Goal: Ask a question: Seek information or help from site administrators or community

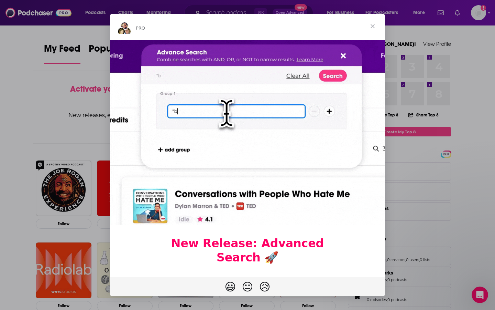
click at [371, 26] on span "Close" at bounding box center [372, 26] width 25 height 25
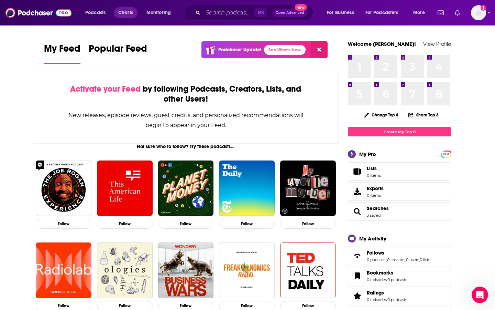
click at [129, 11] on span "Charts" at bounding box center [125, 13] width 15 height 10
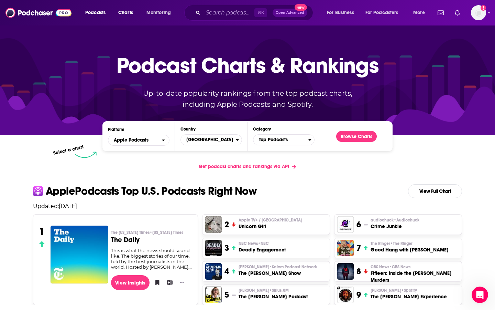
scroll to position [13, 0]
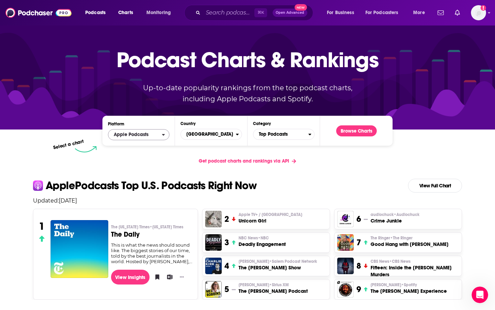
click at [163, 134] on icon "open menu" at bounding box center [163, 134] width 3 height 5
click at [107, 107] on div "Podcast Charts & Rankings Up-to-date popularity rankings from the top podcast c…" at bounding box center [247, 70] width 295 height 111
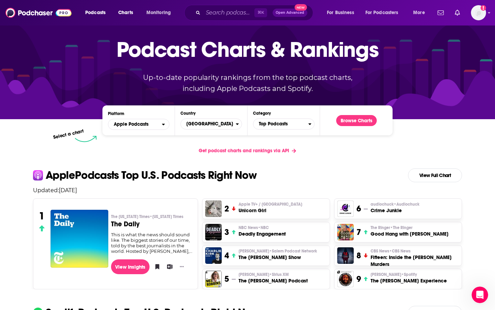
scroll to position [24, 0]
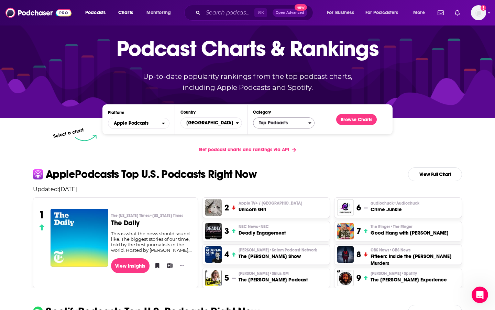
click at [309, 122] on icon "Categories" at bounding box center [309, 122] width 3 height 5
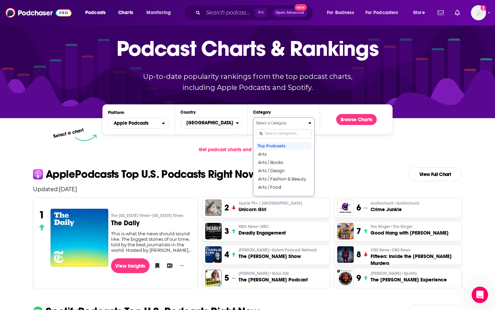
scroll to position [0, 0]
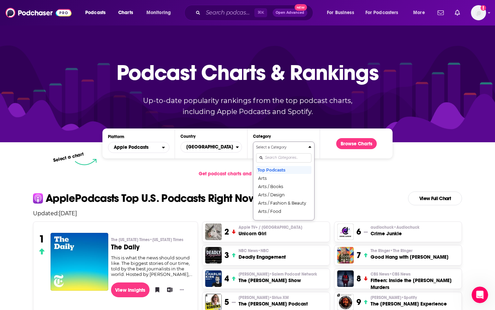
click at [295, 115] on p "Up-to-date popularity rankings from the top podcast charts, including Apple Pod…" at bounding box center [247, 106] width 237 height 22
click at [235, 147] on span "United States" at bounding box center [208, 147] width 55 height 12
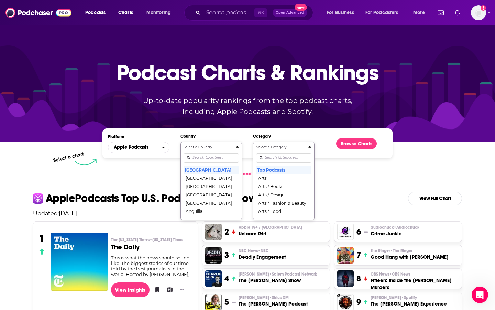
click at [208, 120] on div "Podcast Charts & Rankings Up-to-date popularity rankings from the top podcast c…" at bounding box center [247, 83] width 295 height 111
click at [159, 148] on span "Apple Podcasts" at bounding box center [135, 147] width 54 height 12
click at [128, 121] on div "Podcast Charts & Rankings Up-to-date popularity rankings from the top podcast c…" at bounding box center [247, 83] width 295 height 111
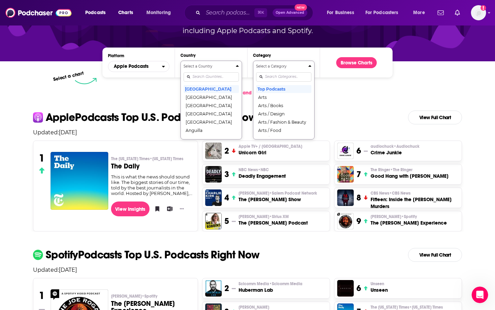
scroll to position [82, 0]
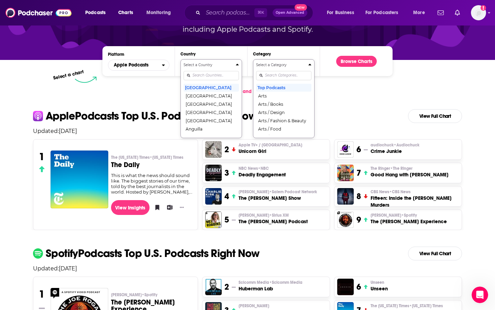
click at [89, 98] on div "Get podcast charts and rankings via API" at bounding box center [248, 91] width 440 height 17
click at [369, 92] on div "Get podcast charts and rankings via API" at bounding box center [248, 91] width 440 height 17
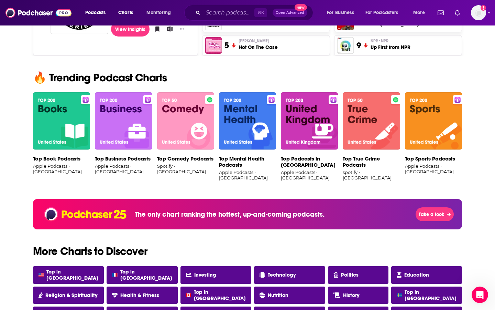
scroll to position [402, 0]
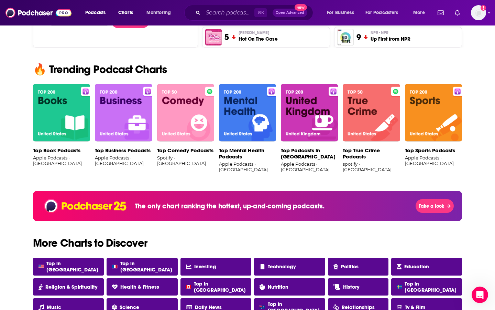
click at [59, 96] on img at bounding box center [61, 113] width 57 height 58
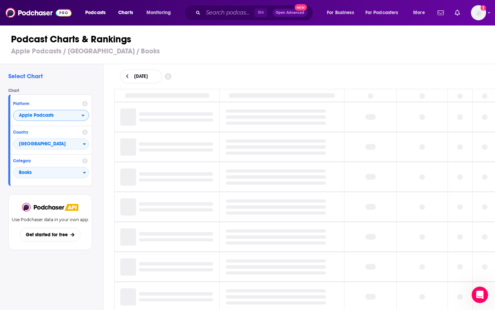
click at [84, 115] on icon "open menu" at bounding box center [83, 116] width 3 height 2
click at [75, 88] on h4 "Chart" at bounding box center [52, 90] width 89 height 5
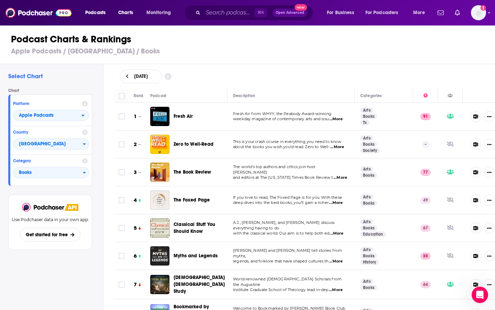
click at [127, 75] on icon at bounding box center [127, 76] width 3 height 5
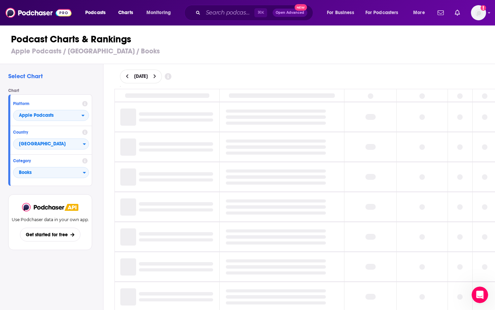
click at [172, 75] on icon at bounding box center [168, 76] width 7 height 7
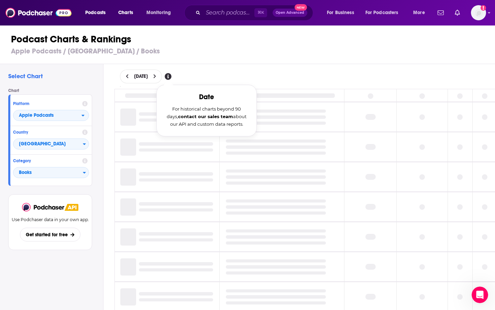
click at [199, 52] on h3 "Apple Podcasts / United States / Books" at bounding box center [250, 51] width 479 height 9
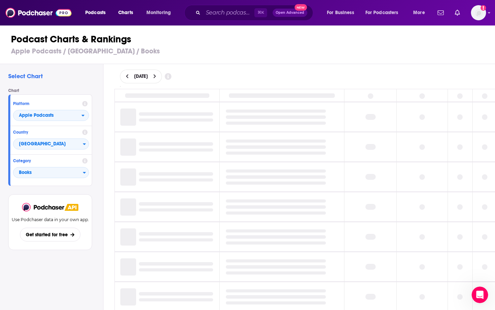
click at [159, 76] on button at bounding box center [154, 77] width 7 height 6
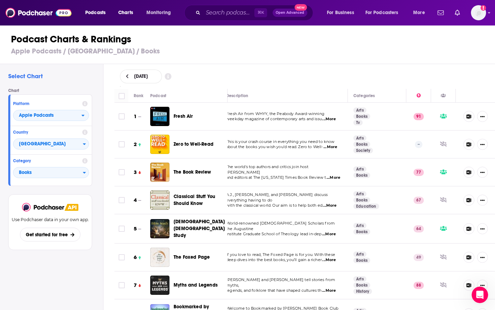
scroll to position [1, 7]
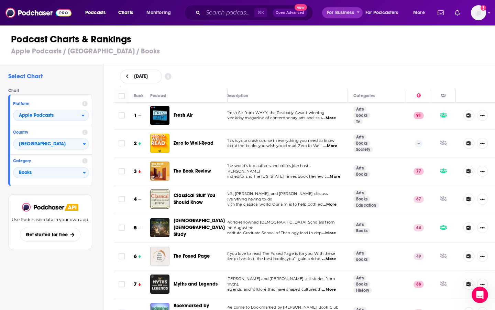
click at [345, 13] on span "For Business" at bounding box center [340, 13] width 27 height 10
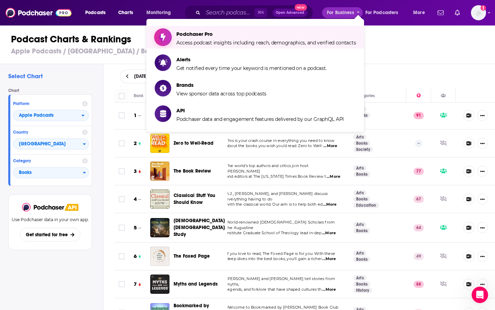
click at [196, 35] on span "Podchaser Pro" at bounding box center [266, 34] width 180 height 7
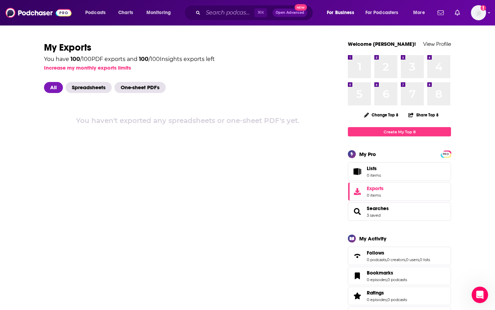
click at [55, 88] on span "All" at bounding box center [53, 87] width 19 height 11
click at [425, 11] on button "More" at bounding box center [421, 12] width 25 height 11
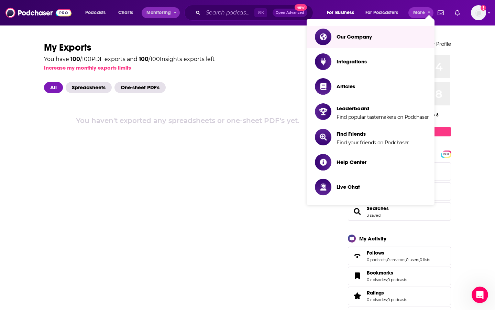
click at [174, 11] on icon "open menu" at bounding box center [175, 11] width 3 height 5
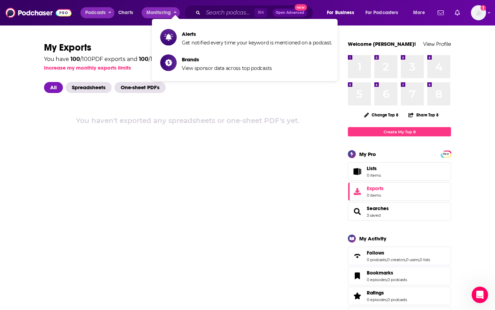
click at [97, 13] on span "Podcasts" at bounding box center [95, 13] width 20 height 10
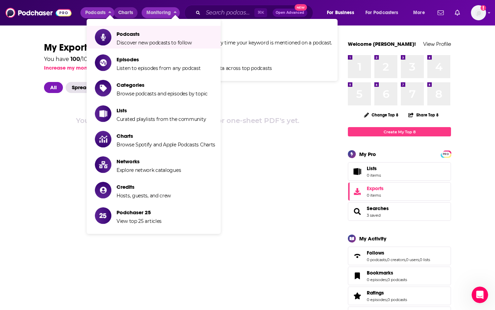
click at [129, 12] on span "Charts" at bounding box center [125, 13] width 15 height 10
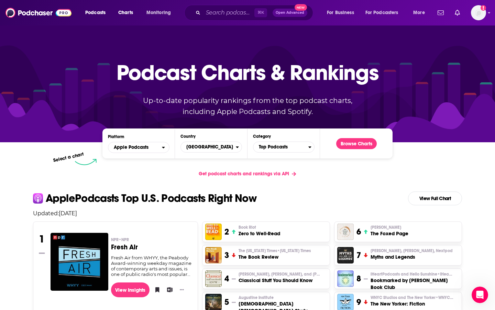
click at [289, 14] on span "Open Advanced" at bounding box center [290, 12] width 29 height 3
click at [340, 47] on div "Podcast Charts & Rankings Up-to-date popularity rankings from the top podcast c…" at bounding box center [247, 83] width 295 height 111
click at [37, 14] on img at bounding box center [39, 12] width 66 height 13
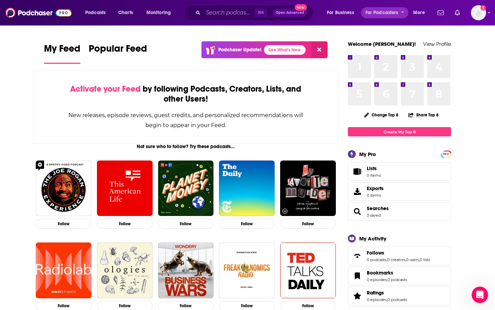
click at [402, 15] on button "For Podcasters" at bounding box center [384, 12] width 47 height 11
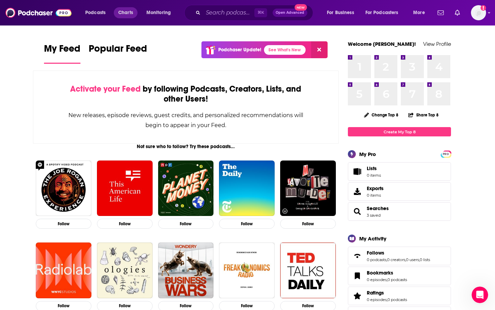
click at [129, 14] on span "Charts" at bounding box center [125, 13] width 15 height 10
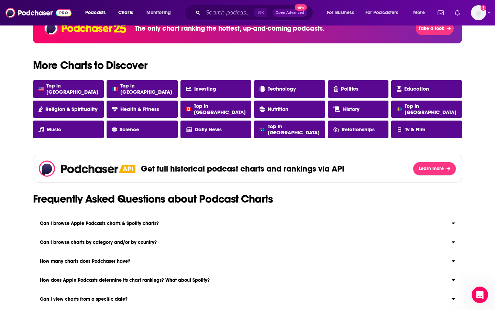
scroll to position [518, 0]
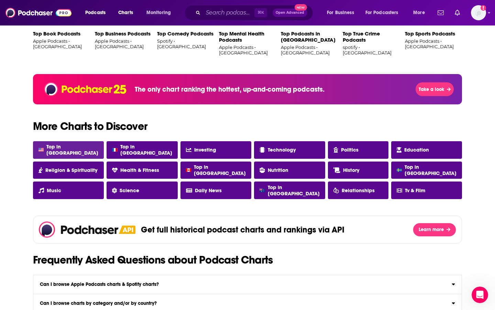
click at [80, 151] on link "Top in USA" at bounding box center [68, 150] width 71 height 18
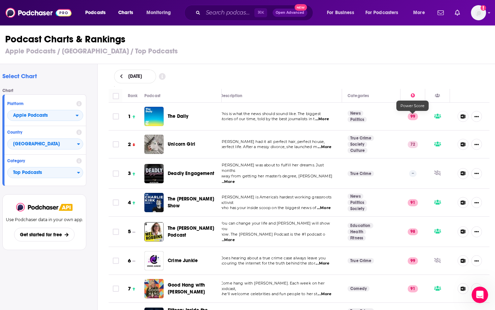
scroll to position [0, 6]
click at [477, 116] on icon "Show More Button" at bounding box center [477, 116] width 4 height 1
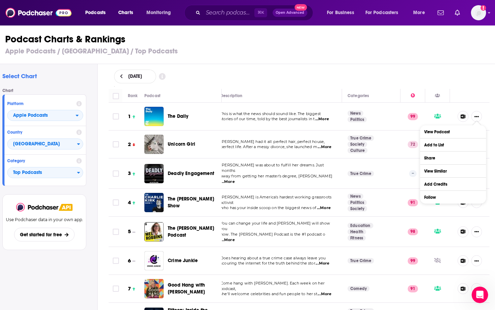
click at [462, 116] on icon at bounding box center [463, 116] width 5 height 4
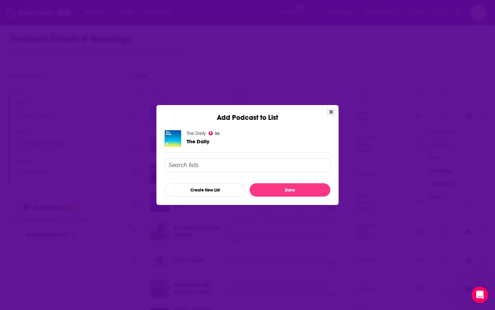
click at [331, 112] on icon "Close" at bounding box center [331, 112] width 4 height 4
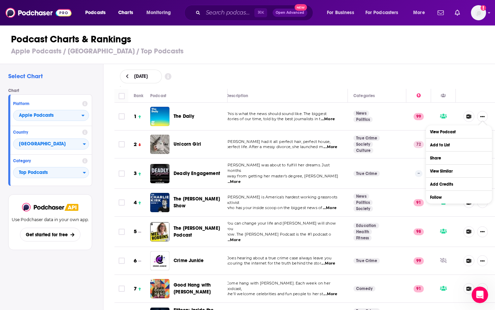
click at [40, 14] on img at bounding box center [39, 12] width 66 height 13
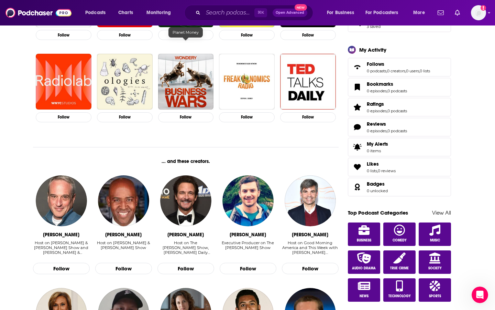
scroll to position [203, 0]
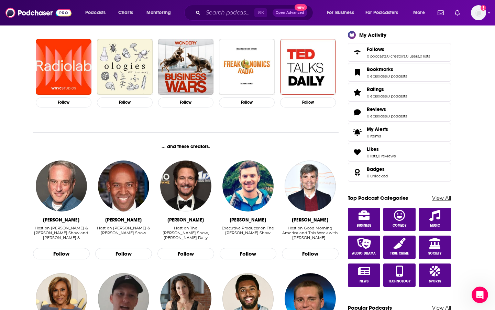
click at [442, 199] on link "View All" at bounding box center [441, 197] width 19 height 7
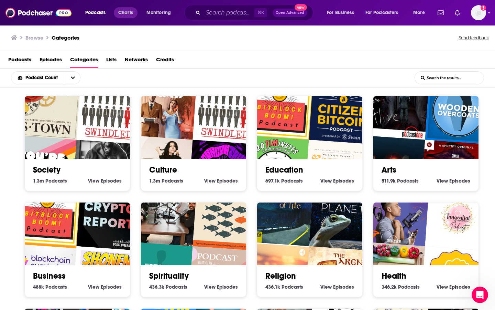
click at [129, 14] on span "Charts" at bounding box center [125, 13] width 15 height 10
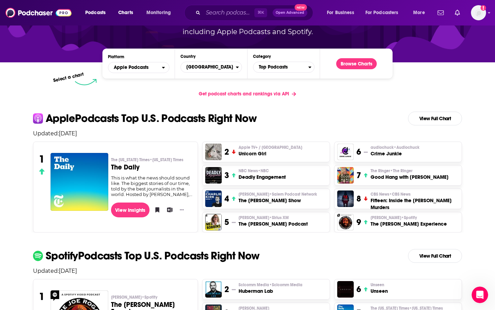
scroll to position [86, 0]
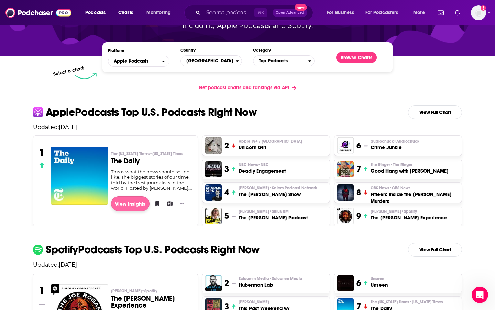
click at [135, 204] on link "View Insights" at bounding box center [130, 203] width 39 height 15
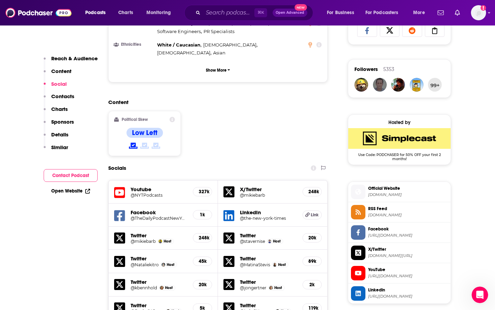
scroll to position [469, 0]
click at [72, 57] on p "Reach & Audience" at bounding box center [74, 58] width 46 height 7
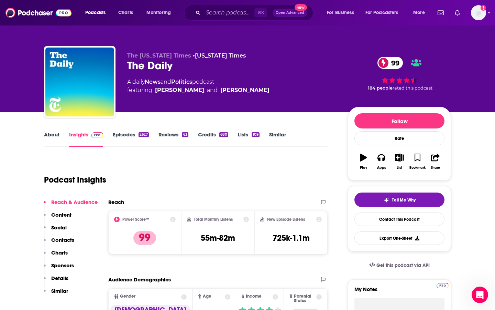
scroll to position [0, 0]
click at [82, 135] on link "Insights" at bounding box center [86, 139] width 34 height 16
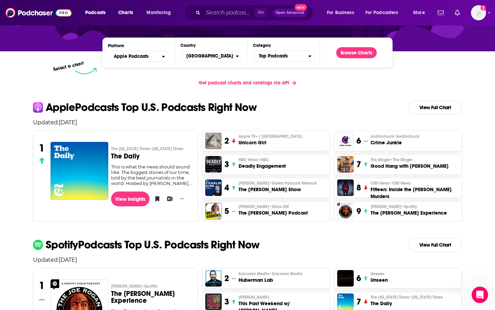
scroll to position [99, 0]
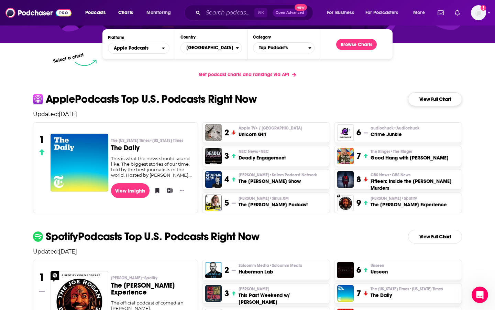
click at [436, 99] on link "View Full Chart" at bounding box center [435, 99] width 54 height 14
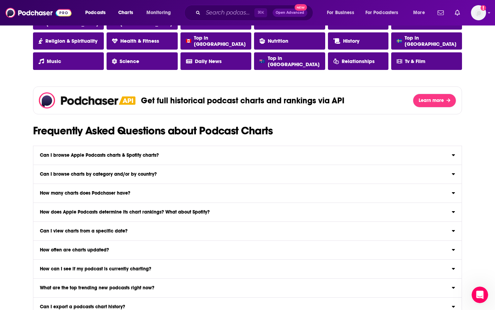
scroll to position [659, 0]
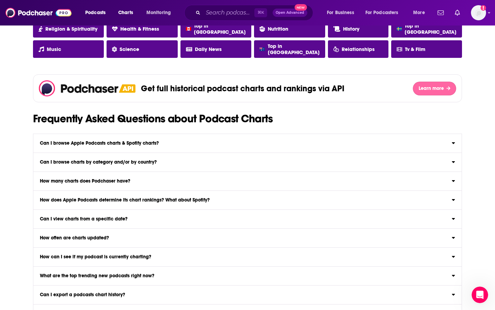
click at [432, 90] on span "Learn more" at bounding box center [431, 88] width 25 height 6
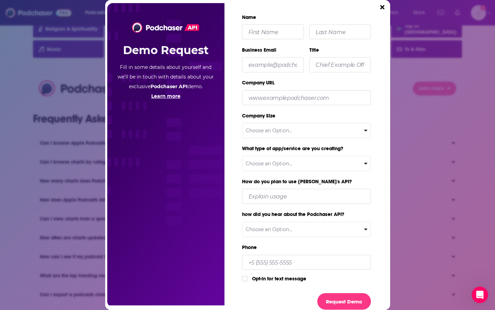
scroll to position [0, 0]
click at [383, 6] on icon "Close" at bounding box center [382, 7] width 4 height 4
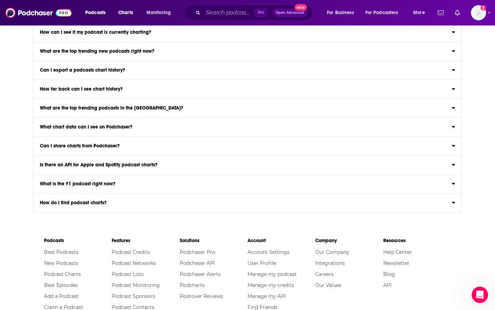
scroll to position [882, 0]
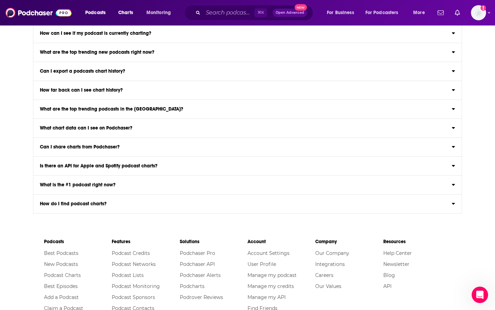
click at [452, 201] on icon at bounding box center [453, 202] width 3 height 6
click at [0, 0] on input "How do I find podcast charts? To find a podcast chart and view rankings, use Po…" at bounding box center [0, 0] width 0 height 0
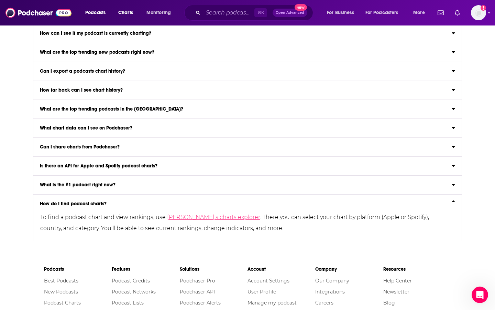
click at [206, 218] on link "Podchaser's charts explorer" at bounding box center [213, 217] width 93 height 7
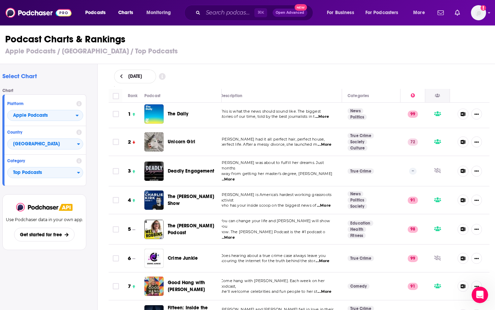
scroll to position [0, 6]
click at [414, 95] on icon at bounding box center [413, 95] width 4 height 4
click at [415, 73] on div "September 11, 2025" at bounding box center [299, 76] width 370 height 14
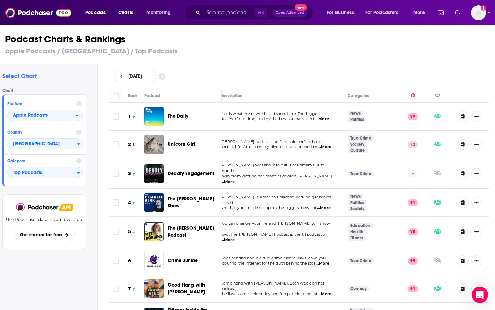
scroll to position [0, 7]
click at [93, 13] on span "Podcasts" at bounding box center [95, 13] width 20 height 10
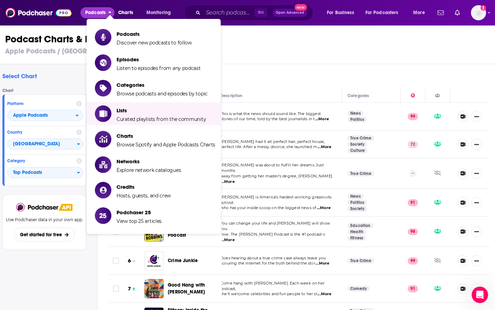
click at [280, 49] on h3 "Apple Podcasts / United States / Top Podcasts" at bounding box center [244, 51] width 479 height 9
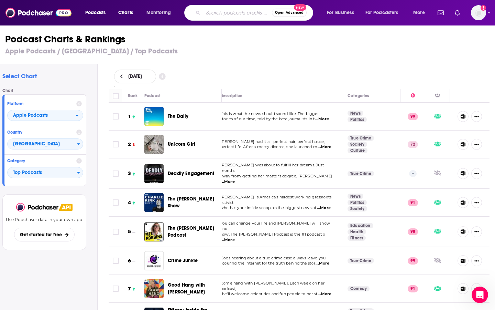
click at [226, 14] on input "Search podcasts, credits, & more..." at bounding box center [237, 12] width 69 height 11
type input "insights"
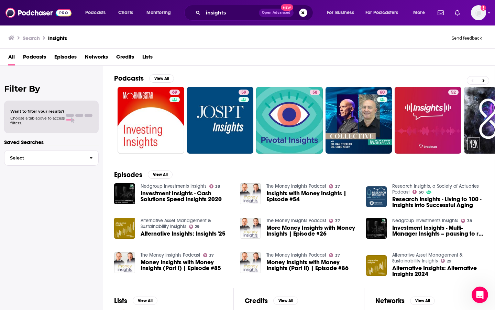
click at [56, 36] on h3 "insights" at bounding box center [57, 38] width 19 height 7
click at [10, 57] on span "All" at bounding box center [11, 58] width 7 height 14
click at [95, 13] on span "Podcasts" at bounding box center [95, 13] width 20 height 10
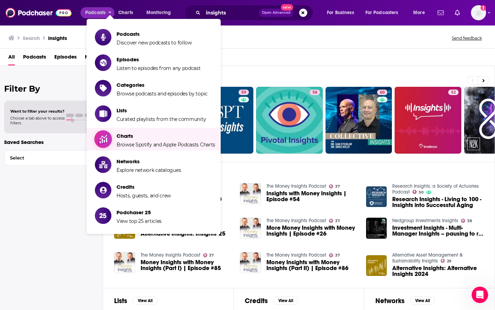
click at [134, 145] on span "Browse Spotify and Apple Podcasts Charts" at bounding box center [166, 144] width 99 height 6
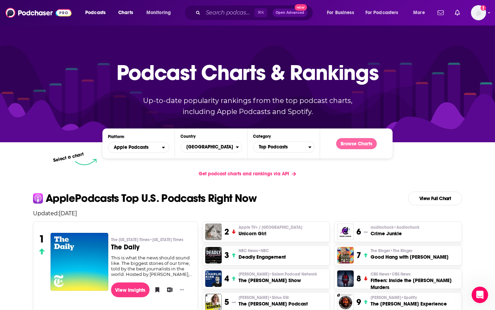
click at [356, 143] on button "Browse Charts" at bounding box center [356, 143] width 41 height 11
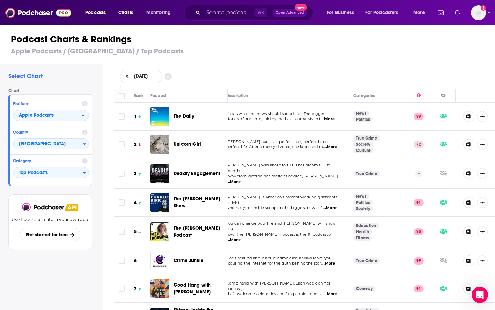
scroll to position [0, 7]
click at [482, 115] on icon "Show More Button" at bounding box center [482, 116] width 4 height 4
click at [397, 65] on div "September 11, 2025" at bounding box center [305, 76] width 392 height 25
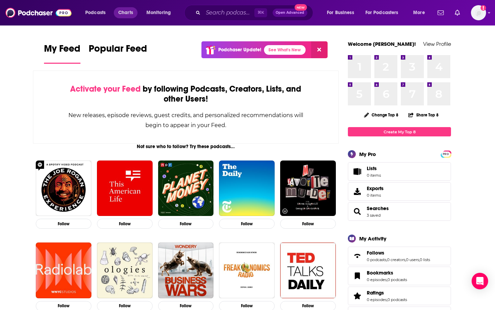
click at [126, 11] on span "Charts" at bounding box center [125, 13] width 15 height 10
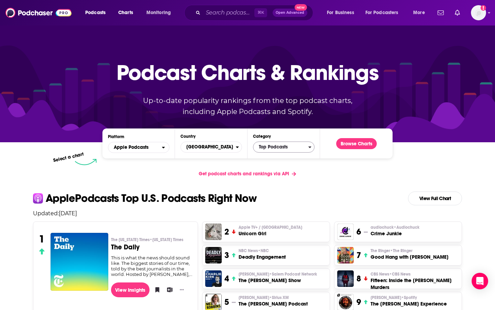
click at [290, 145] on span "Top Podcasts" at bounding box center [280, 147] width 55 height 12
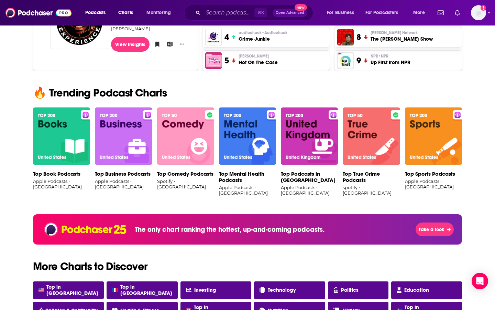
scroll to position [426, 0]
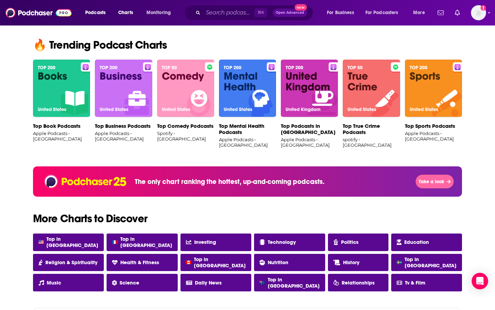
click at [431, 184] on span "Take a look" at bounding box center [431, 181] width 25 height 6
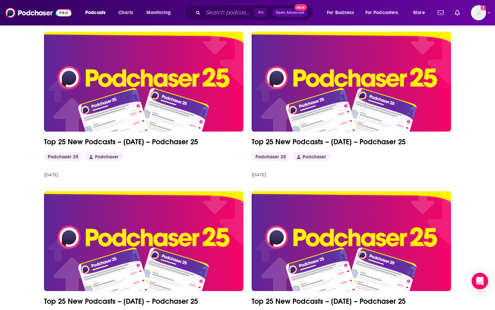
scroll to position [303, 0]
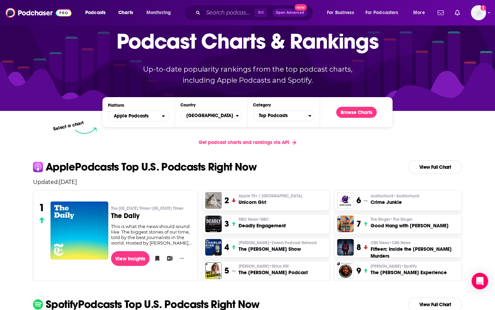
scroll to position [31, 0]
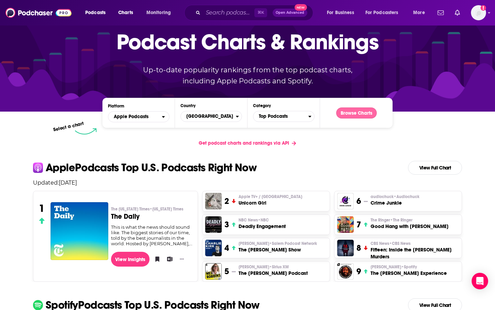
click at [359, 114] on button "Browse Charts" at bounding box center [356, 112] width 41 height 11
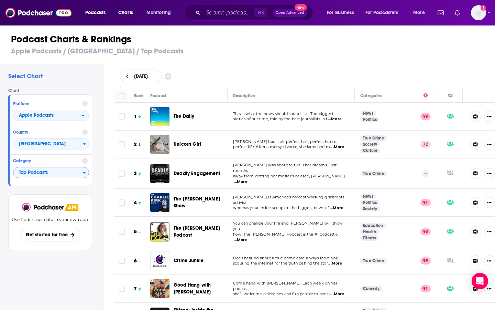
click at [83, 172] on span "Top Podcasts" at bounding box center [47, 173] width 69 height 12
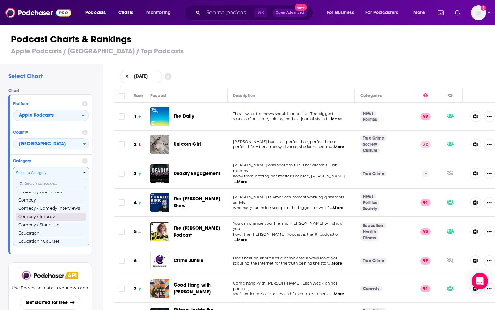
scroll to position [119, 0]
click at [39, 197] on button "Comedy" at bounding box center [51, 200] width 70 height 8
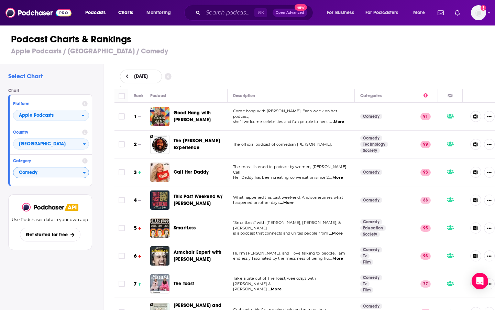
click at [85, 102] on icon at bounding box center [85, 104] width 6 height 6
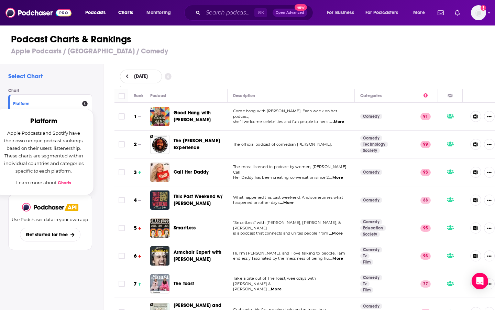
click at [96, 84] on div "Select Chart Chart Platform Platform Apple Podcasts and Spotify have their own …" at bounding box center [51, 206] width 103 height 285
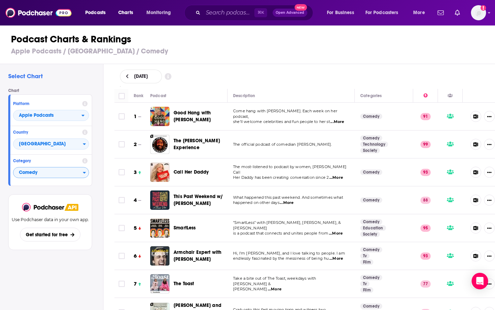
click at [172, 75] on icon at bounding box center [168, 76] width 7 height 7
click at [223, 79] on div "September 11, 2025" at bounding box center [305, 76] width 370 height 14
click at [123, 97] on input "Toggle select all" at bounding box center [122, 96] width 6 height 6
checkbox input "true"
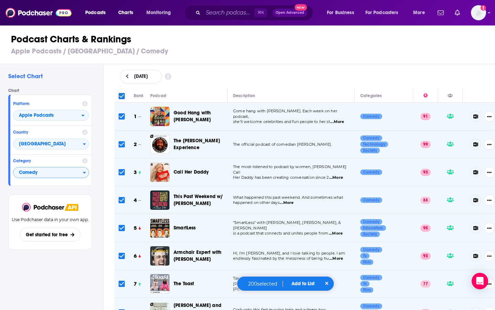
checkbox input "true"
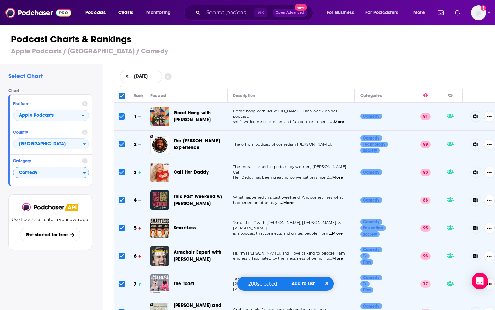
checkbox input "true"
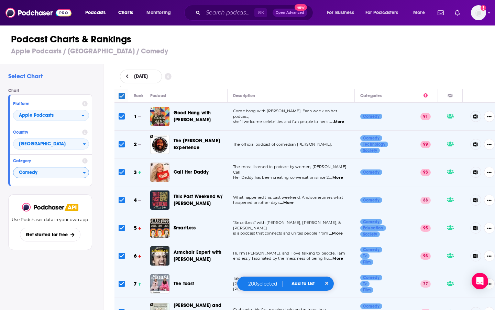
checkbox input "true"
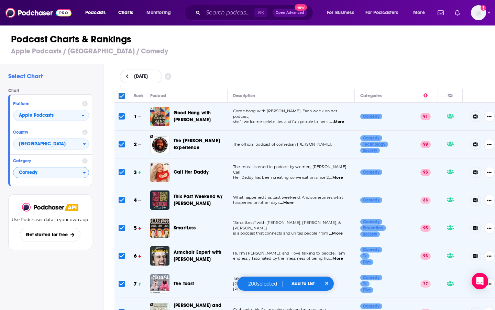
checkbox input "true"
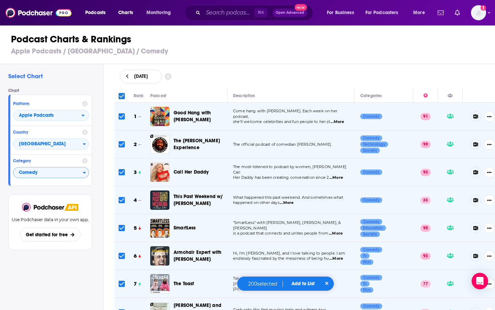
checkbox input "true"
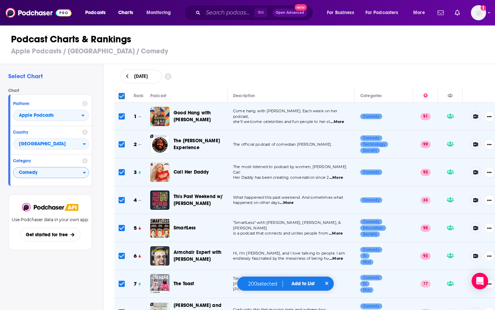
checkbox input "true"
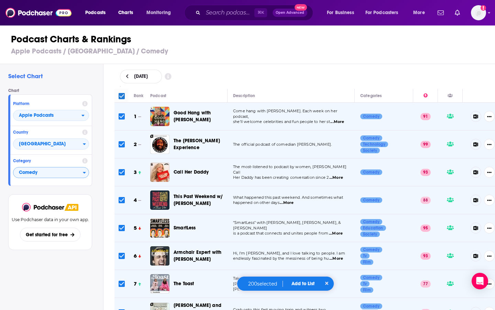
checkbox input "true"
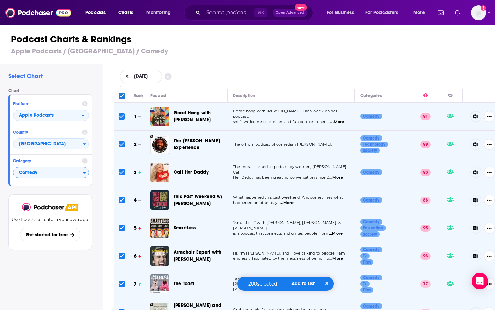
checkbox input "true"
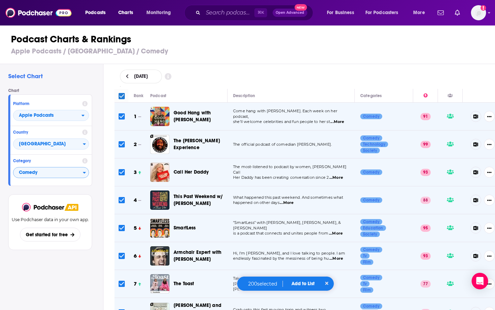
checkbox input "true"
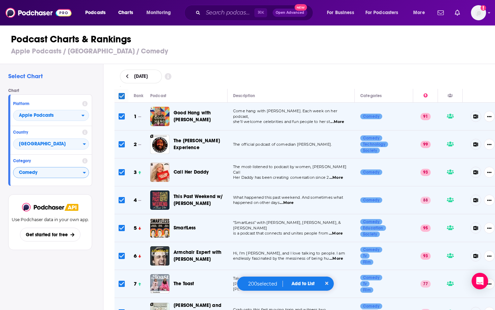
checkbox input "true"
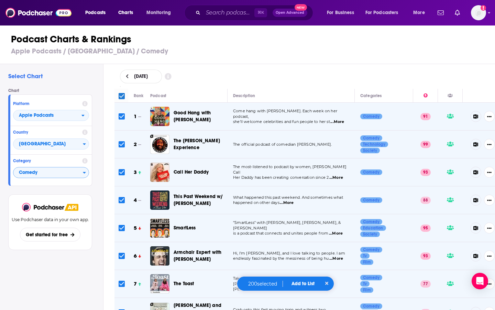
checkbox input "true"
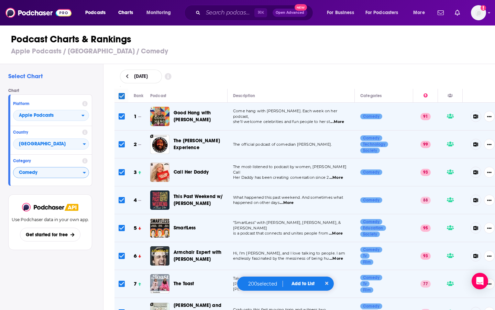
checkbox input "true"
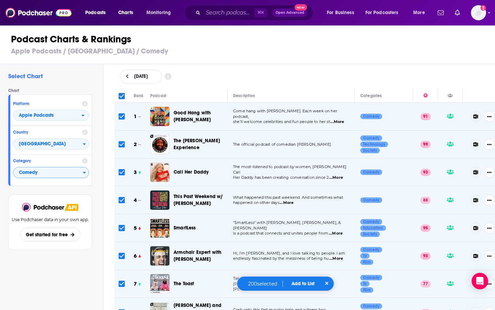
checkbox input "true"
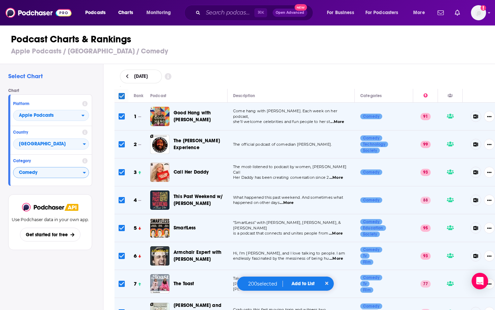
checkbox input "true"
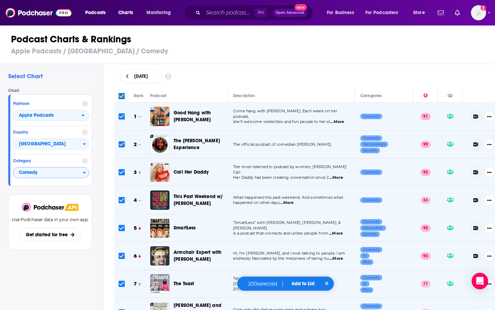
checkbox input "true"
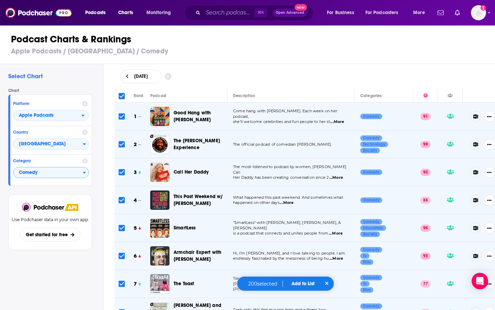
checkbox input "true"
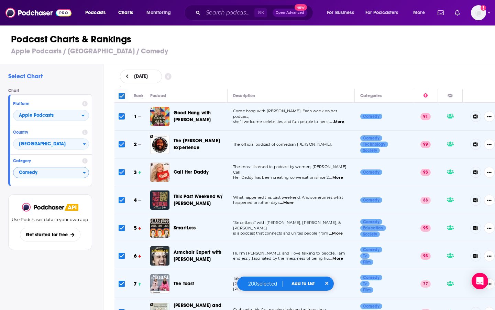
checkbox input "true"
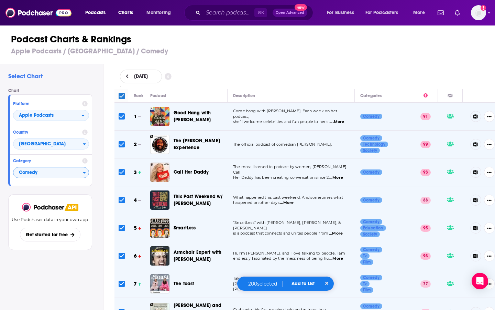
checkbox input "true"
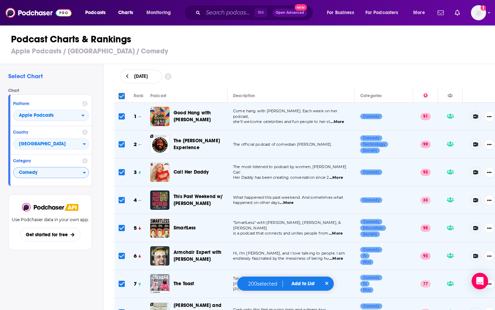
checkbox input "true"
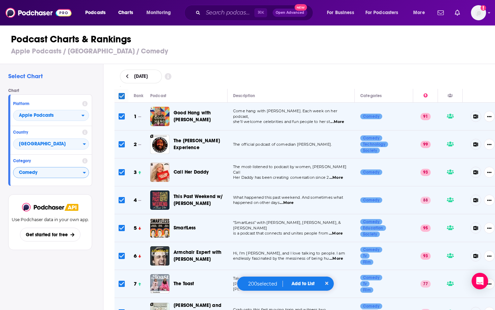
checkbox input "true"
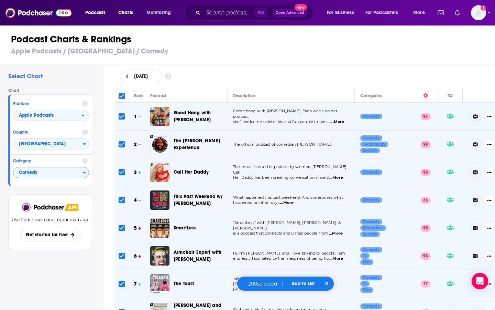
checkbox input "true"
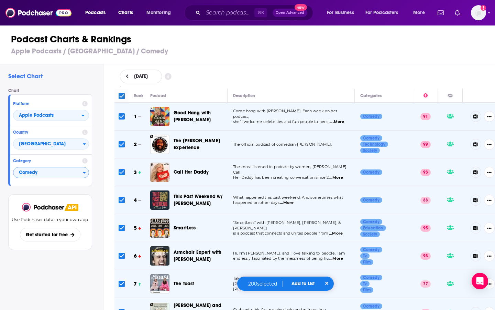
checkbox input "true"
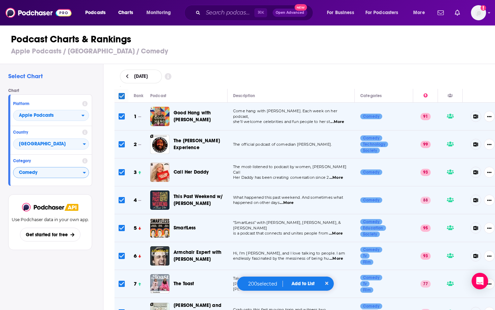
checkbox input "true"
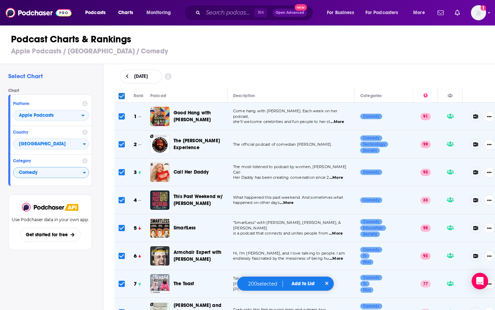
checkbox input "true"
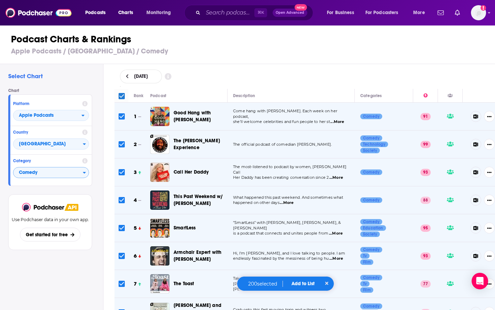
checkbox input "true"
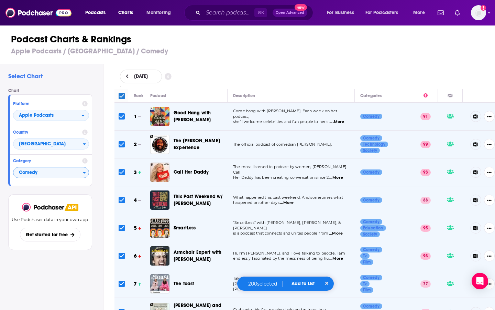
checkbox input "true"
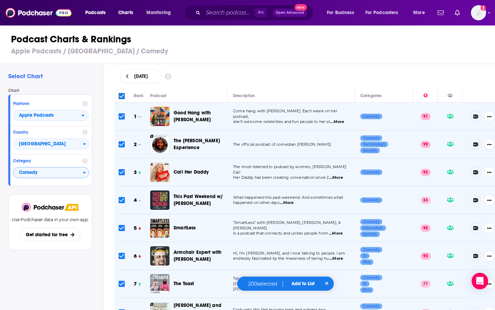
checkbox input "true"
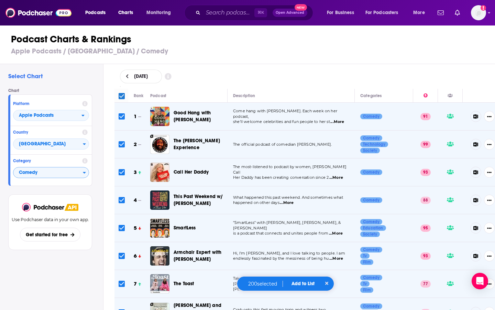
checkbox input "true"
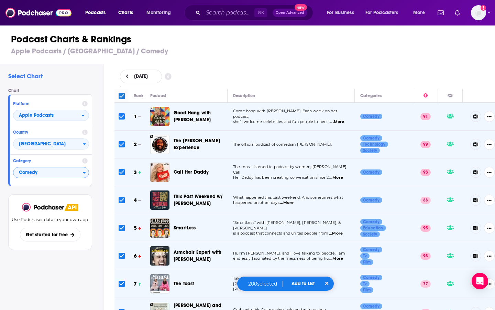
checkbox input "true"
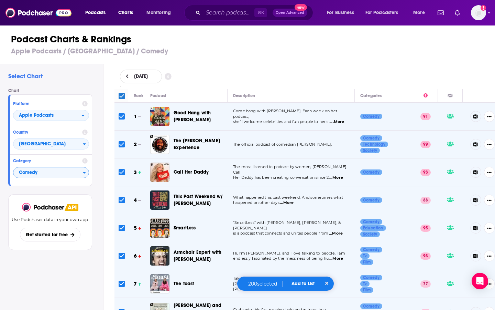
checkbox input "true"
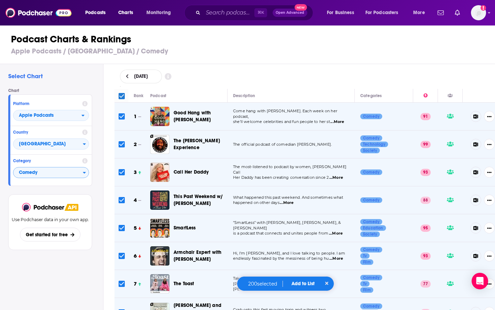
checkbox input "true"
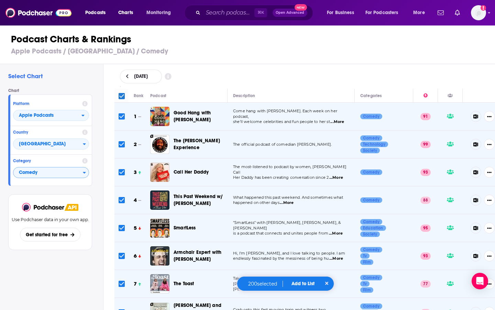
checkbox input "true"
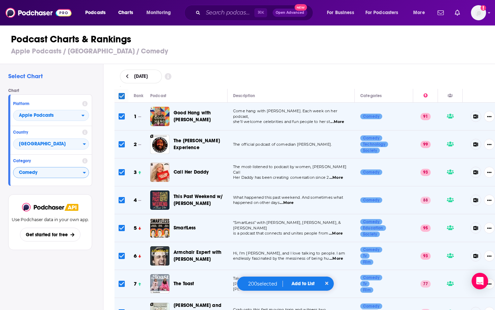
checkbox input "true"
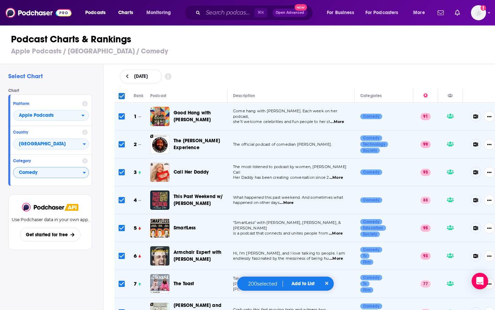
checkbox input "true"
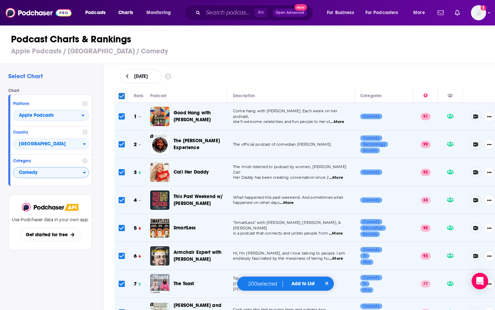
checkbox input "true"
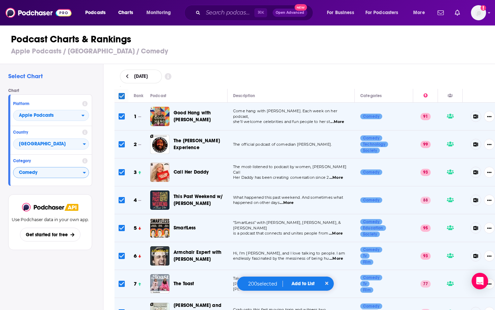
checkbox input "true"
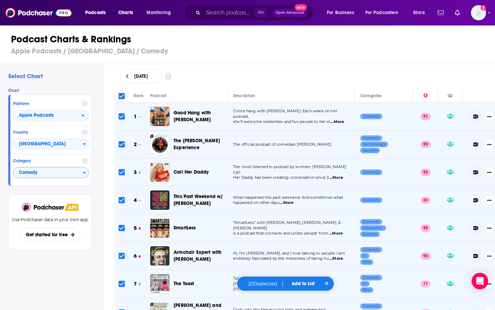
checkbox input "true"
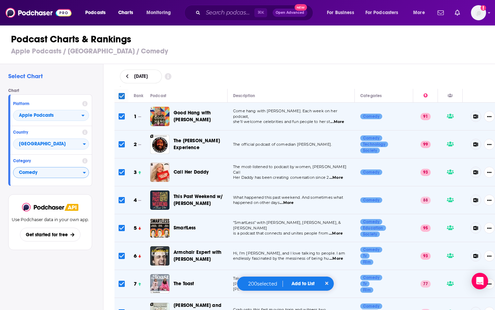
checkbox input "true"
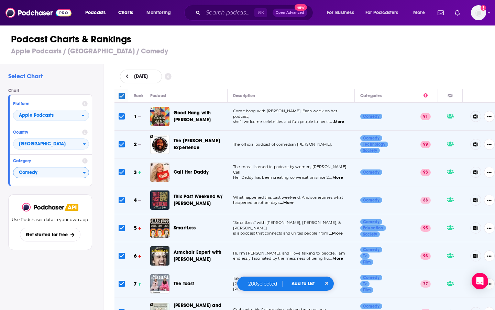
checkbox input "true"
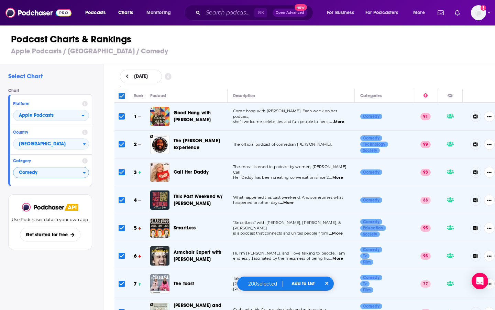
checkbox input "true"
click at [109, 11] on icon "open menu" at bounding box center [109, 11] width 3 height 5
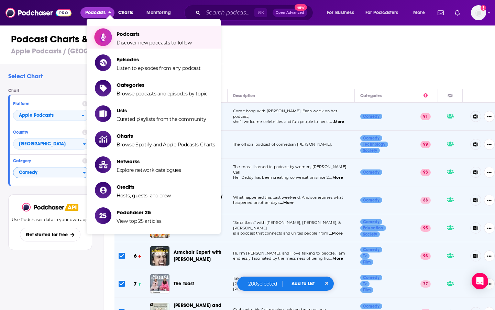
click at [126, 35] on span "Podcasts" at bounding box center [154, 34] width 75 height 7
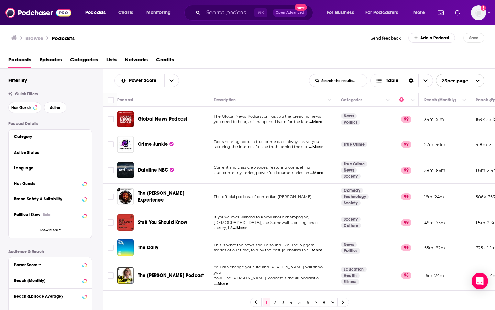
click at [84, 58] on span "Categories" at bounding box center [84, 61] width 28 height 14
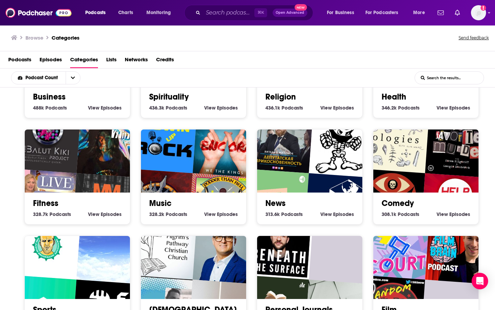
scroll to position [197, 0]
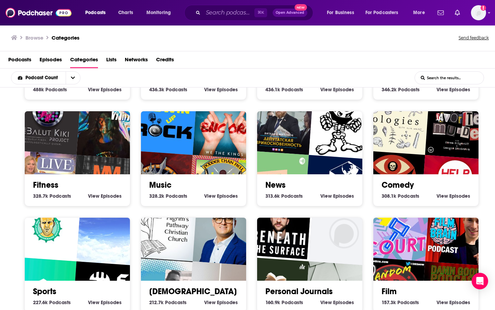
click at [425, 154] on img "My Favorite Murder with Karen Kilgariff and Georgia Hardstark" at bounding box center [458, 125] width 67 height 67
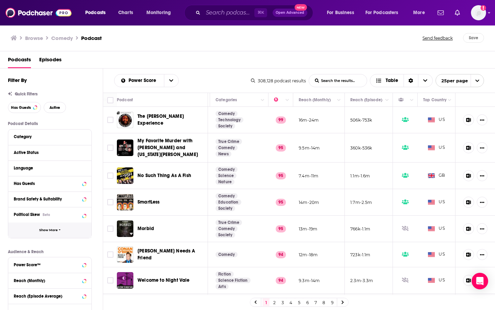
scroll to position [0, 0]
click at [424, 79] on icon "Choose View" at bounding box center [425, 80] width 4 height 5
click at [395, 59] on div "Podcasts Episodes" at bounding box center [249, 61] width 482 height 14
click at [392, 80] on span "Table" at bounding box center [392, 80] width 12 height 5
click at [425, 80] on icon "Choose View" at bounding box center [425, 80] width 4 height 2
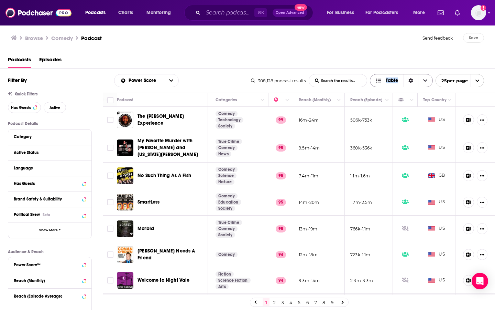
click at [425, 80] on icon "Choose View" at bounding box center [425, 80] width 4 height 5
click at [425, 80] on icon "Choose View" at bounding box center [425, 80] width 4 height 2
click at [411, 79] on icon "Sort Direction" at bounding box center [411, 80] width 4 height 5
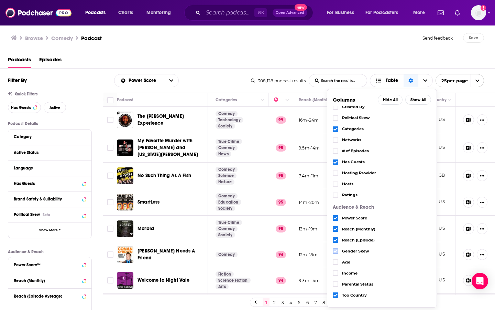
click at [336, 250] on icon "Choose View" at bounding box center [336, 251] width 4 height 4
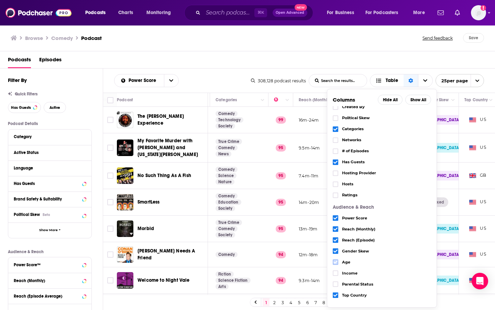
click at [336, 260] on icon "Choose View" at bounding box center [336, 262] width 4 height 4
click at [336, 274] on icon "Choose View" at bounding box center [336, 273] width 4 height 4
click at [336, 286] on div "Parental Status" at bounding box center [382, 283] width 98 height 11
click at [336, 283] on icon "Choose View" at bounding box center [336, 283] width 4 height 3
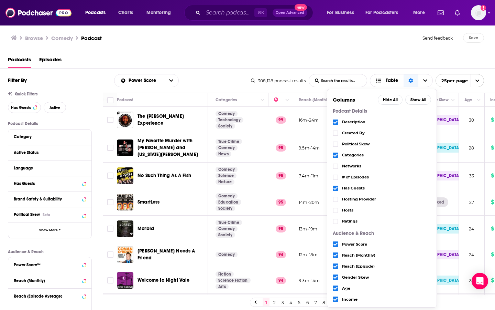
scroll to position [0, 0]
click at [405, 59] on div "Podcasts Episodes" at bounding box center [249, 61] width 482 height 14
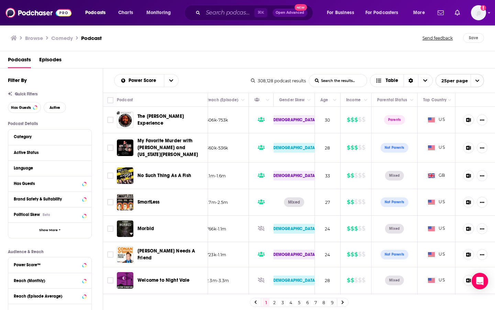
scroll to position [0, 0]
click at [484, 118] on icon "Show More Button" at bounding box center [482, 120] width 4 height 4
click at [469, 62] on div "Podcasts Episodes" at bounding box center [249, 61] width 482 height 14
click at [111, 100] on input "Toggle select all" at bounding box center [110, 100] width 6 height 6
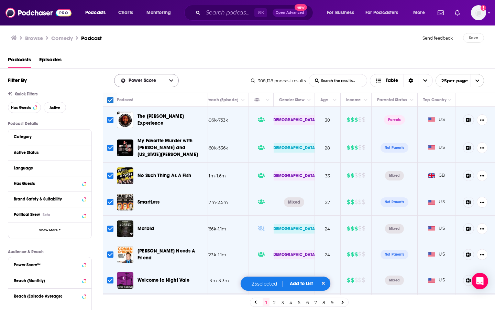
click at [170, 82] on icon "open menu" at bounding box center [171, 80] width 4 height 5
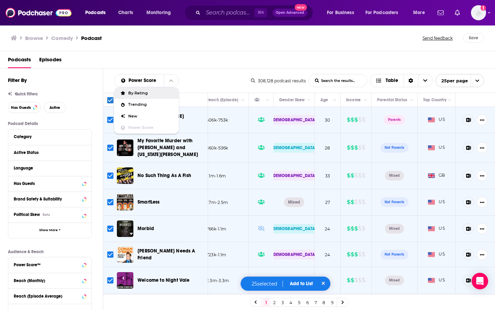
click at [183, 58] on div "Podcasts Episodes" at bounding box center [249, 61] width 482 height 14
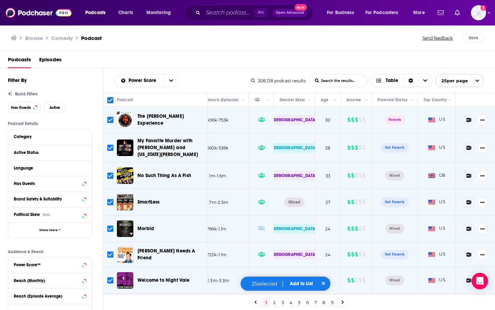
scroll to position [0, 269]
click at [412, 82] on icon "Sort Direction" at bounding box center [411, 80] width 4 height 5
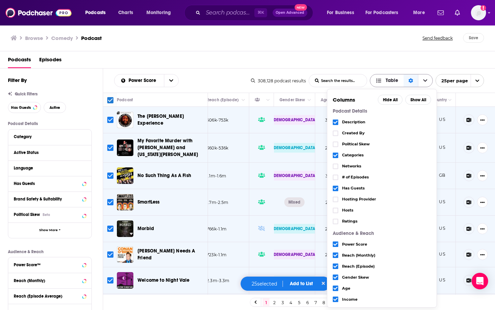
click at [423, 81] on icon "Choose View" at bounding box center [425, 80] width 4 height 5
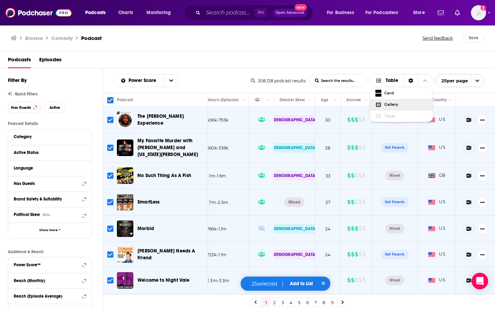
click at [389, 103] on span "Gallery" at bounding box center [405, 104] width 43 height 4
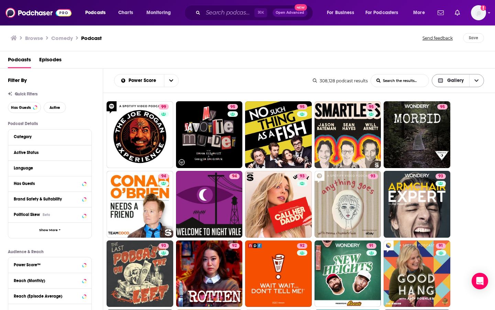
click at [477, 79] on icon "Choose View" at bounding box center [477, 80] width 4 height 5
click at [453, 93] on span "Card" at bounding box center [462, 93] width 33 height 4
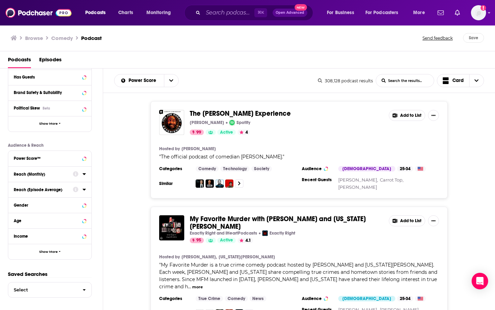
scroll to position [0, 0]
click at [55, 254] on button "Show More" at bounding box center [49, 250] width 83 height 15
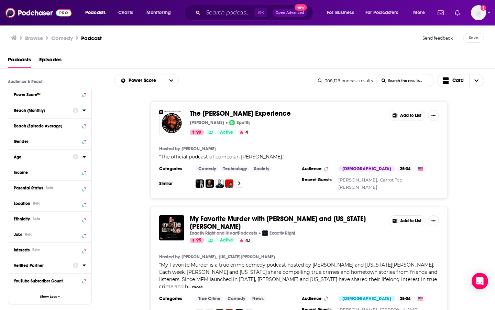
scroll to position [173, 0]
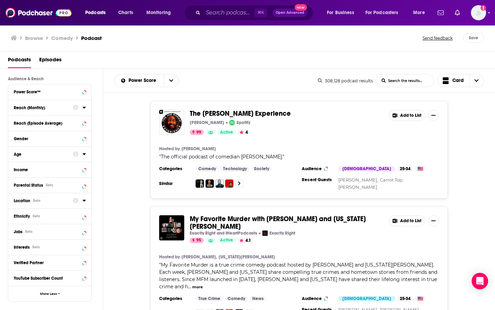
click at [84, 201] on icon at bounding box center [84, 200] width 3 height 6
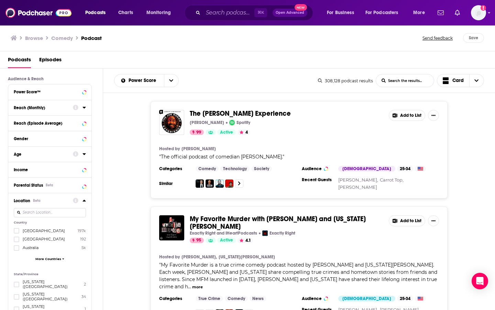
click at [30, 228] on span "United States" at bounding box center [44, 230] width 42 height 5
click at [17, 232] on input "multiSelectOption-unitedstates-0" at bounding box center [17, 232] width 0 height 0
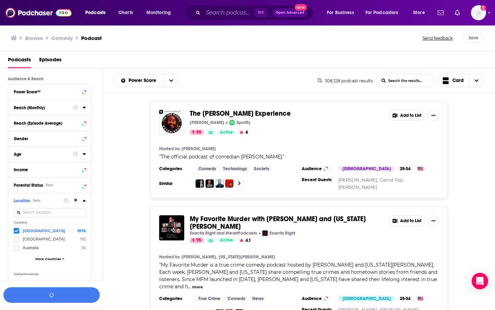
click at [66, 298] on button "button" at bounding box center [51, 294] width 96 height 15
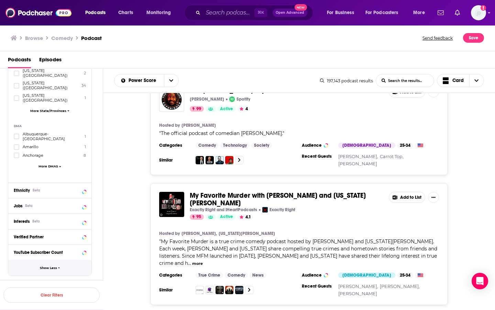
scroll to position [0, 0]
click at [84, 185] on div at bounding box center [79, 189] width 13 height 9
click at [85, 189] on icon at bounding box center [84, 190] width 3 height 2
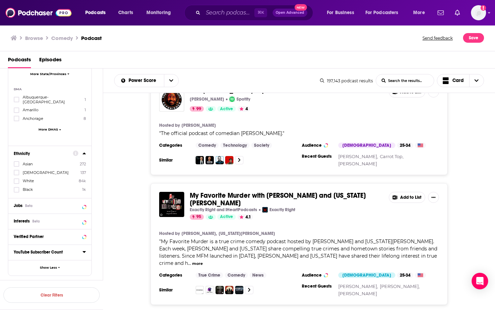
scroll to position [420, 0]
click at [41, 287] on p "Saved Searches" at bounding box center [50, 290] width 84 height 7
click at [37, 287] on p "Saved Searches" at bounding box center [50, 290] width 84 height 7
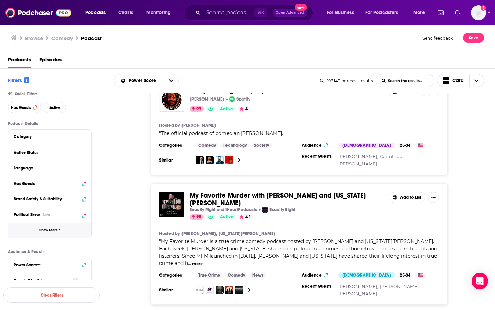
scroll to position [0, 0]
click at [473, 37] on button "Save" at bounding box center [473, 38] width 21 height 10
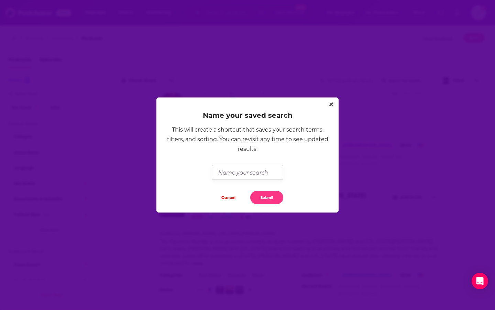
click at [234, 173] on input "Dialog" at bounding box center [247, 172] width 71 height 15
click at [269, 197] on button "Submit" at bounding box center [266, 197] width 33 height 13
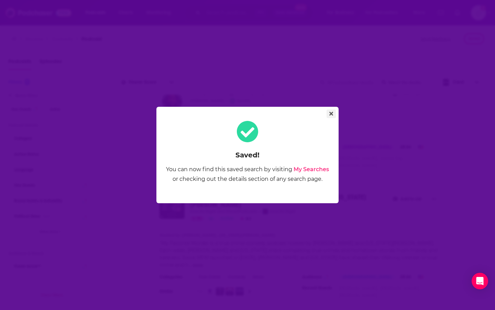
click at [331, 112] on icon "Close" at bounding box center [331, 114] width 4 height 6
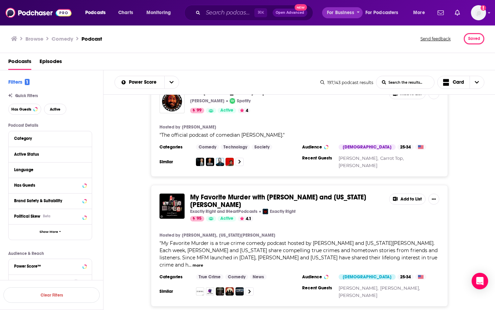
click at [339, 14] on span "For Business" at bounding box center [340, 13] width 27 height 10
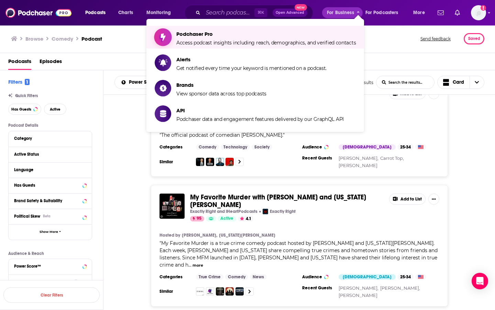
click at [209, 41] on span "Access podcast insights including reach, demographics, and verified contacts" at bounding box center [266, 43] width 180 height 6
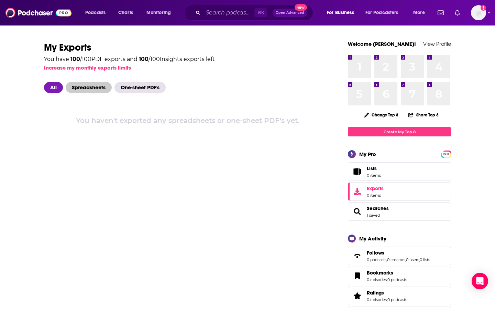
click at [94, 87] on span "Spreadsheets" at bounding box center [89, 87] width 46 height 11
click at [55, 88] on span "All" at bounding box center [53, 87] width 19 height 11
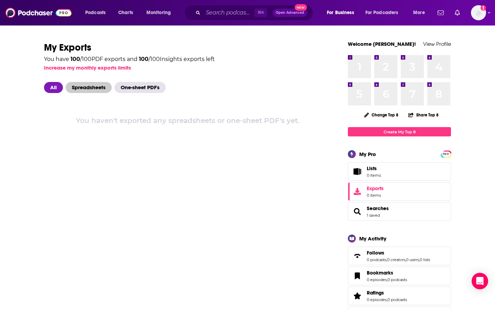
click at [86, 88] on span "Spreadsheets" at bounding box center [89, 87] width 46 height 11
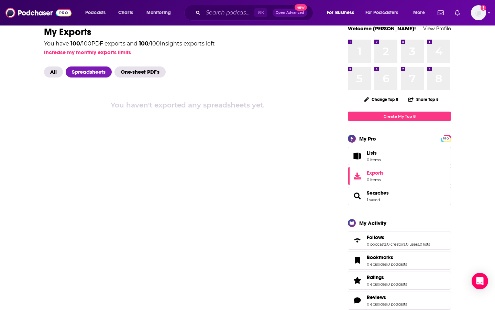
scroll to position [17, 0]
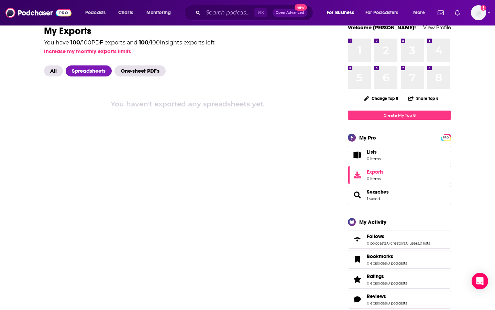
click at [378, 174] on span "Exports" at bounding box center [375, 172] width 17 height 6
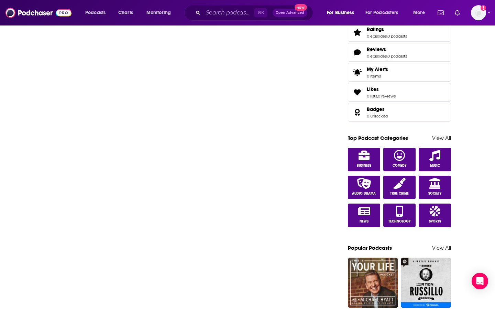
scroll to position [265, 0]
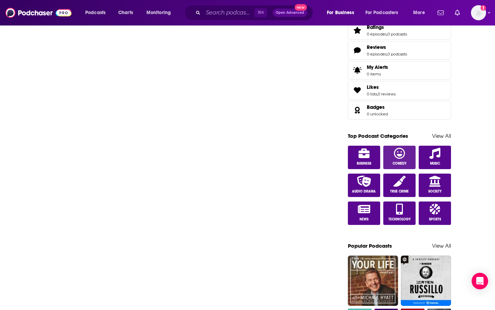
click at [396, 153] on icon at bounding box center [399, 153] width 11 height 11
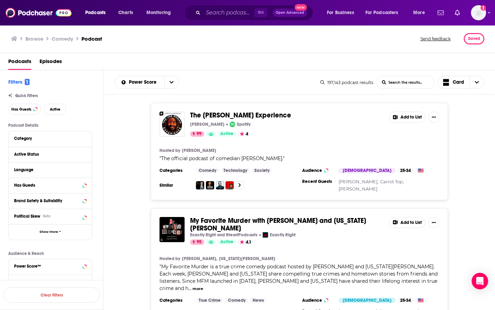
click at [435, 117] on icon "Show More Button" at bounding box center [434, 117] width 4 height 4
click at [460, 130] on div "The Joe Rogan Experience Joe Rogan Spotify 99 Active 4 Add to List Hosted by Jo…" at bounding box center [300, 151] width 392 height 97
click at [344, 82] on div "197,143 podcast results" at bounding box center [347, 82] width 53 height 5
click at [424, 11] on span "More" at bounding box center [419, 13] width 12 height 10
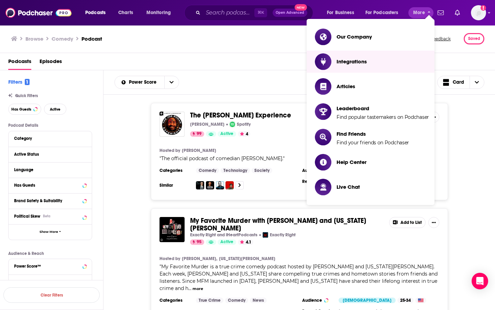
click at [281, 65] on div "Podcasts Episodes" at bounding box center [249, 63] width 482 height 14
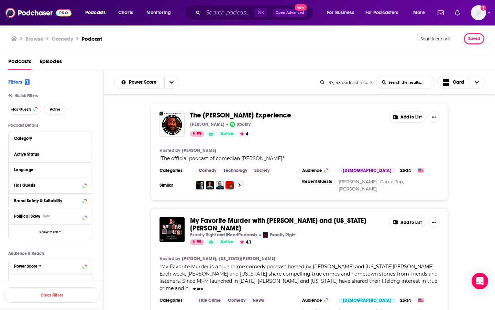
click at [291, 12] on span "Open Advanced" at bounding box center [290, 12] width 29 height 3
click at [326, 42] on div "Browse Comedy Podcast" at bounding box center [216, 38] width 410 height 11
click at [344, 11] on span "For Business" at bounding box center [340, 13] width 27 height 10
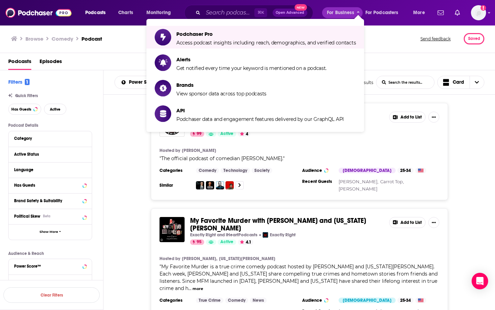
click at [402, 46] on div "Browse Comedy Podcast Send feedback Saved" at bounding box center [248, 39] width 496 height 28
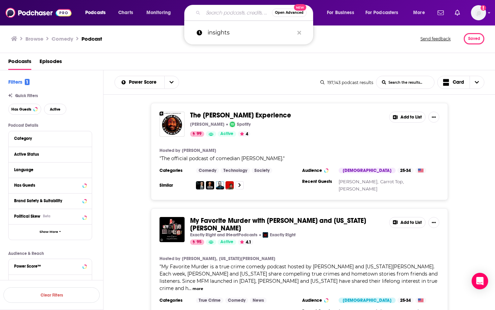
click at [232, 14] on input "Search podcasts, credits, & more..." at bounding box center [237, 12] width 69 height 11
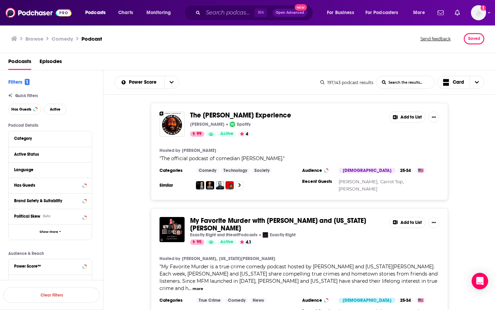
click at [264, 12] on span "⌘ K" at bounding box center [260, 12] width 13 height 9
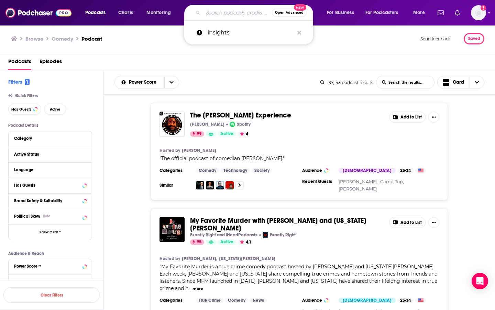
click at [234, 11] on input "Search podcasts, credits, & more..." at bounding box center [237, 12] width 69 height 11
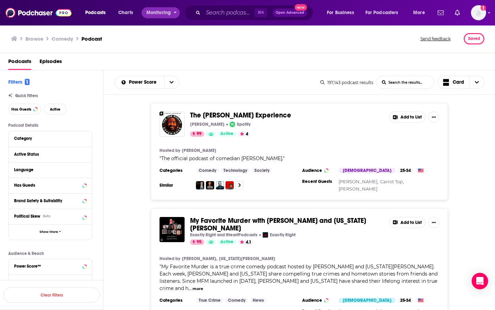
click at [163, 11] on span "Monitoring" at bounding box center [159, 13] width 24 height 10
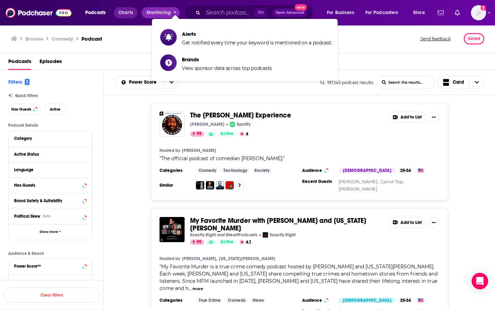
click at [128, 12] on span "Charts" at bounding box center [125, 13] width 15 height 10
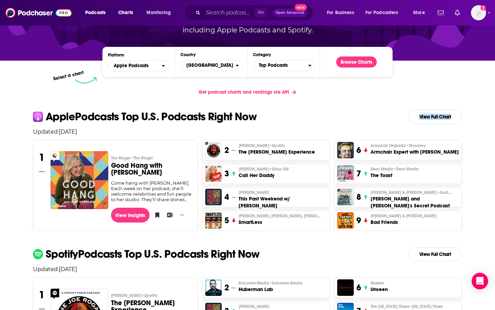
scroll to position [81, 0]
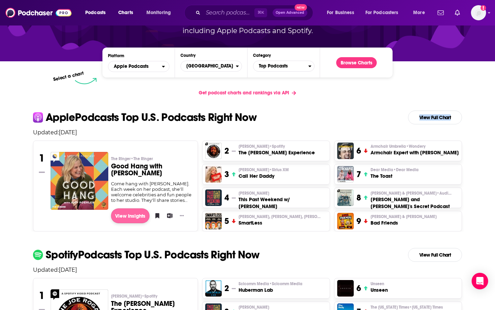
click at [133, 218] on link "View Insights" at bounding box center [130, 215] width 39 height 15
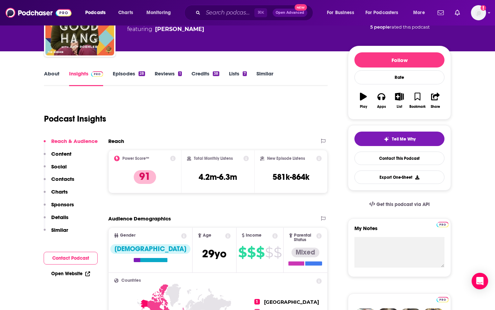
scroll to position [84, 0]
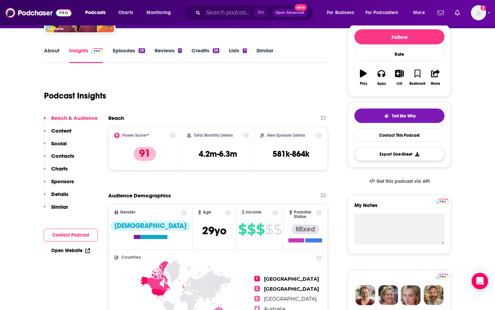
click at [410, 155] on button "Export One-Sheet" at bounding box center [400, 153] width 90 height 13
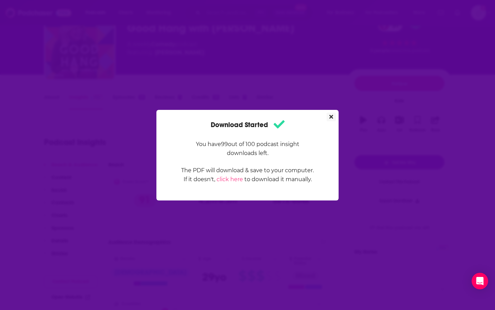
scroll to position [0, 0]
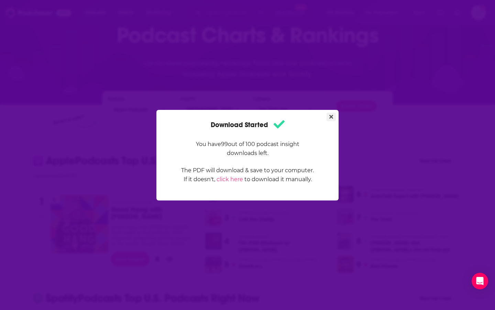
click at [333, 116] on icon "Close" at bounding box center [331, 117] width 4 height 4
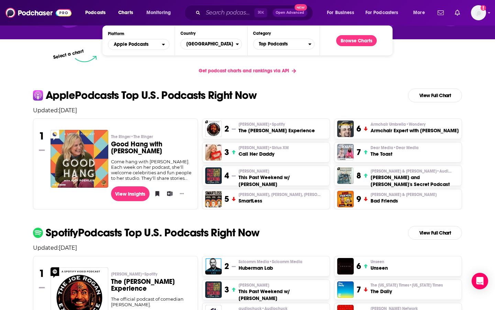
scroll to position [108, 0]
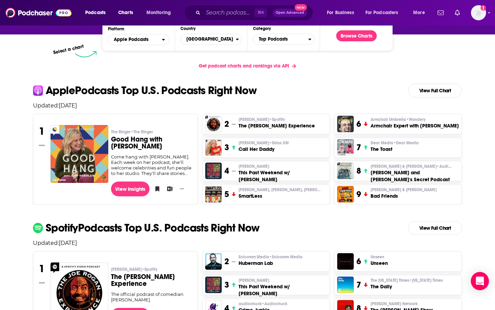
click at [488, 202] on body "Podcasts Charts Monitoring ⌘ K Open Advanced New For Business For Podcasters Mo…" at bounding box center [247, 47] width 495 height 310
click at [480, 281] on icon "Open Intercom Messenger" at bounding box center [480, 280] width 8 height 9
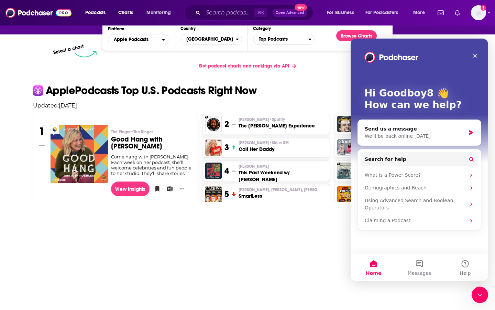
scroll to position [0, 0]
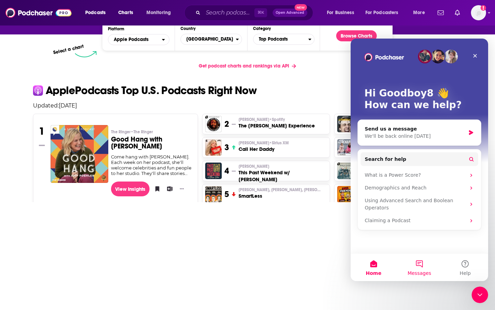
click at [422, 265] on button "Messages" at bounding box center [420, 267] width 46 height 28
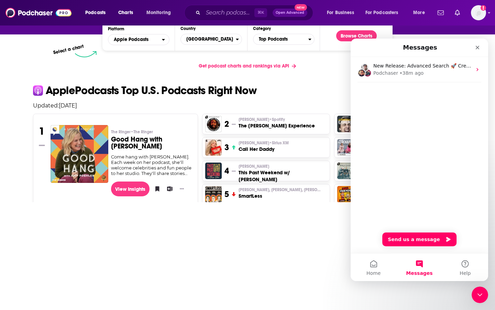
click at [407, 100] on div "New Release: Advanced Search 🚀 Create complex search queries with a simple inte…" at bounding box center [420, 83] width 138 height 53
click at [424, 241] on button "Send us a message" at bounding box center [419, 239] width 74 height 14
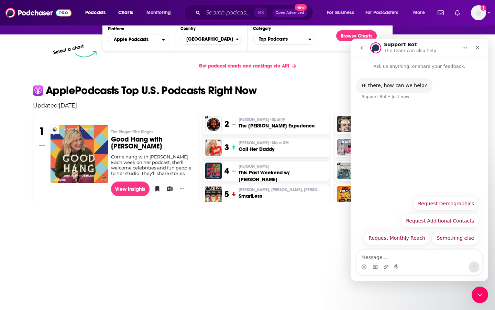
click at [385, 258] on textarea "Message…" at bounding box center [420, 255] width 126 height 12
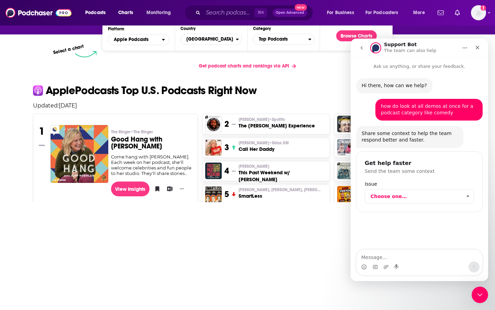
click at [390, 193] on span "Choose one…" at bounding box center [416, 196] width 91 height 14
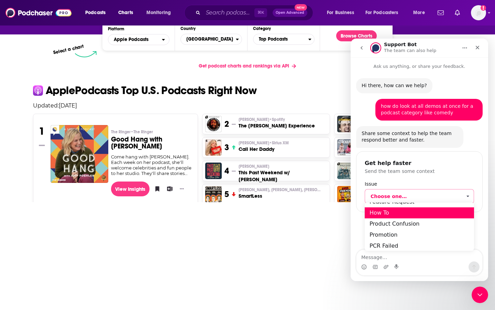
scroll to position [32, 0]
click at [393, 215] on div "How To" at bounding box center [419, 212] width 109 height 11
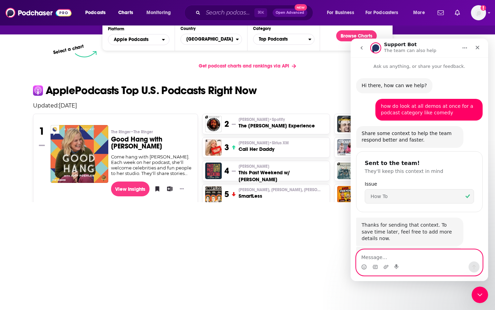
scroll to position [31, 0]
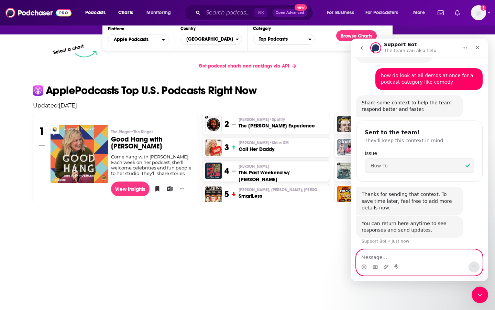
click at [384, 258] on textarea "Message…" at bounding box center [420, 255] width 126 height 12
click at [391, 256] on textarea "Message…" at bounding box center [420, 255] width 126 height 12
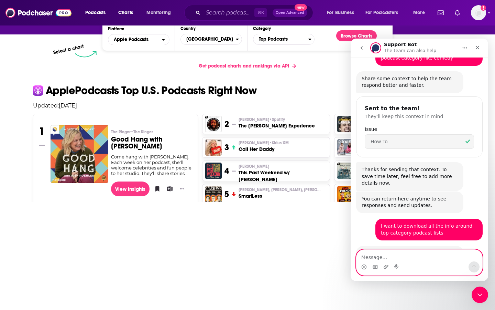
scroll to position [151, 0]
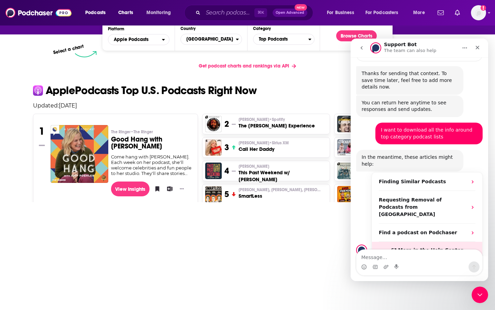
click at [417, 247] on span "More in the Help Center" at bounding box center [430, 250] width 65 height 6
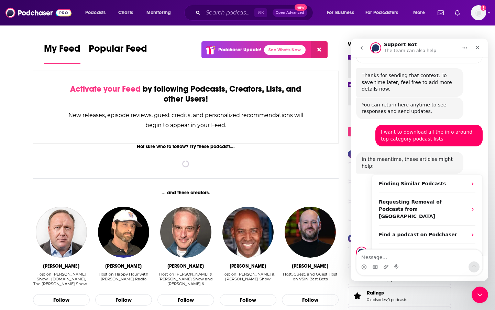
scroll to position [151, 0]
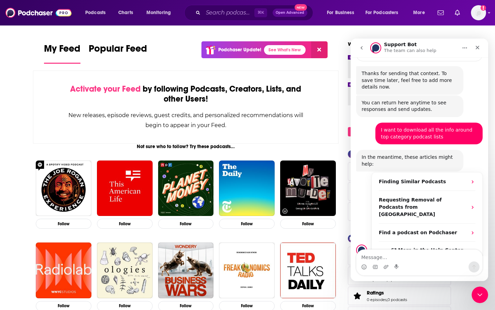
click at [65, 12] on img at bounding box center [39, 12] width 66 height 13
click at [61, 14] on img at bounding box center [39, 12] width 66 height 13
click at [59, 15] on img at bounding box center [39, 12] width 66 height 13
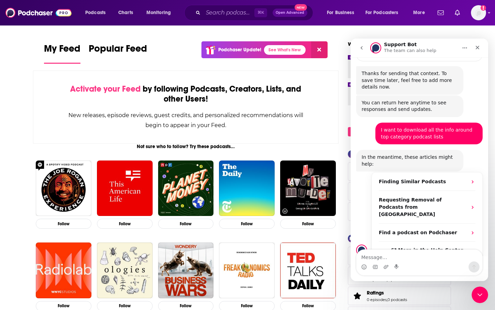
click at [47, 14] on img at bounding box center [39, 12] width 66 height 13
click at [59, 14] on img at bounding box center [39, 12] width 66 height 13
click at [63, 17] on img at bounding box center [39, 12] width 66 height 13
click at [476, 48] on icon "Close" at bounding box center [478, 48] width 6 height 6
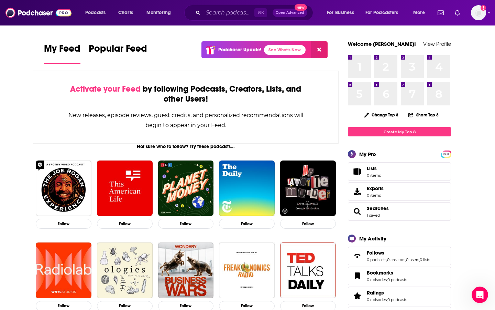
click at [64, 16] on img at bounding box center [39, 12] width 66 height 13
